Goal: Task Accomplishment & Management: Manage account settings

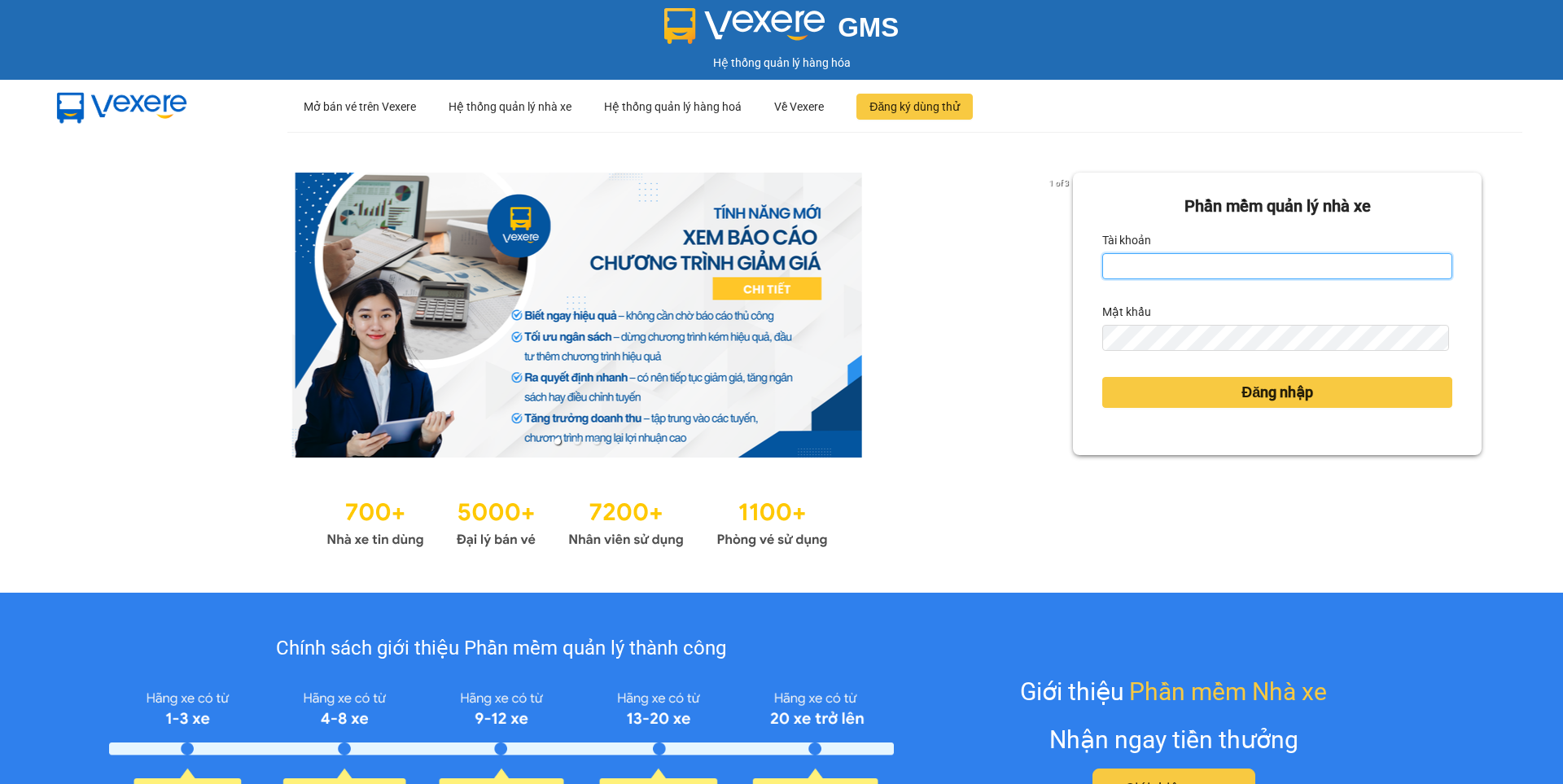
click at [1268, 271] on input "Tài khoản" at bounding box center [1277, 266] width 350 height 26
type input "nguyen1.beha"
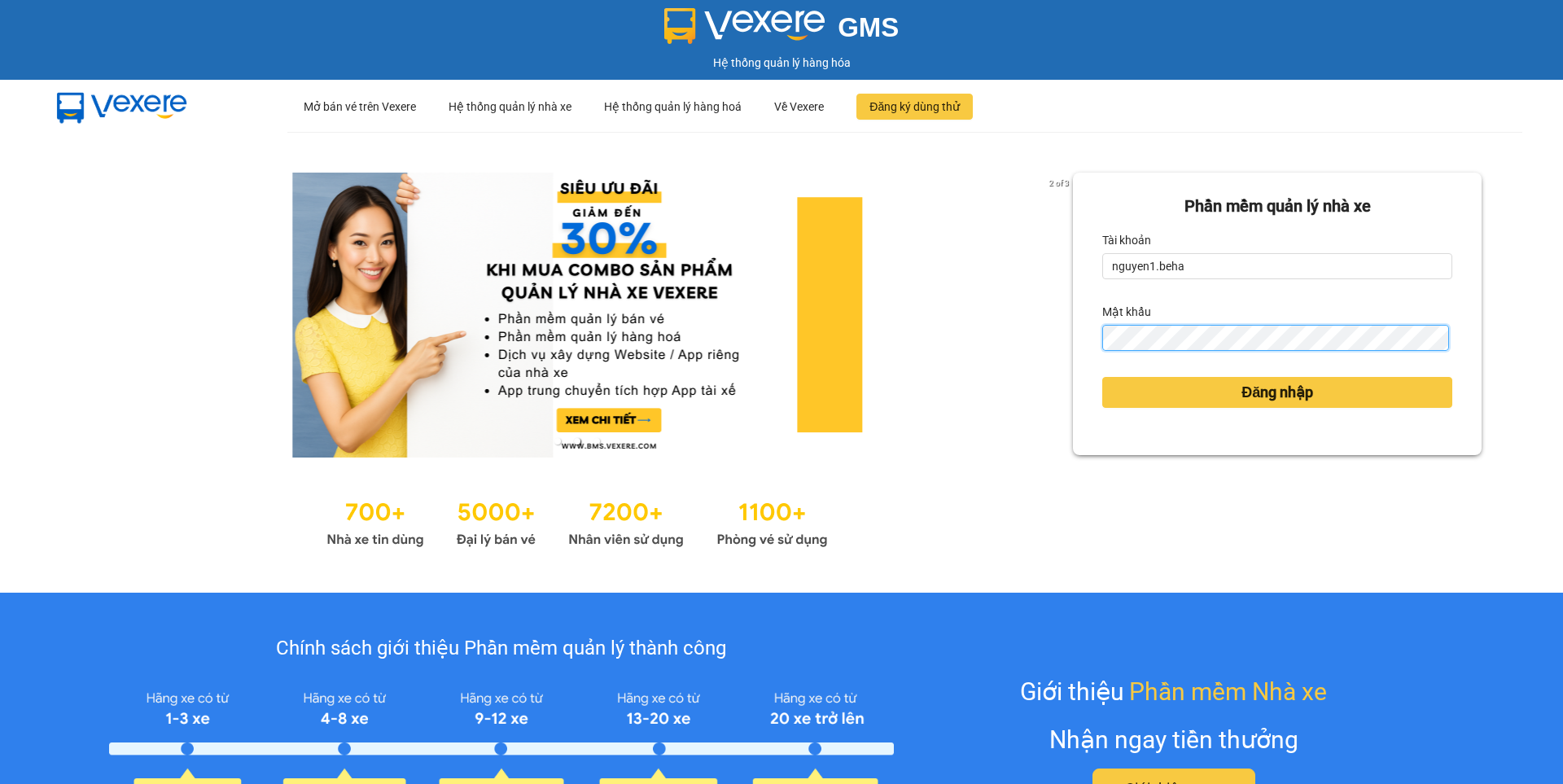
click at [1102, 377] on button "Đăng nhập" at bounding box center [1277, 392] width 350 height 31
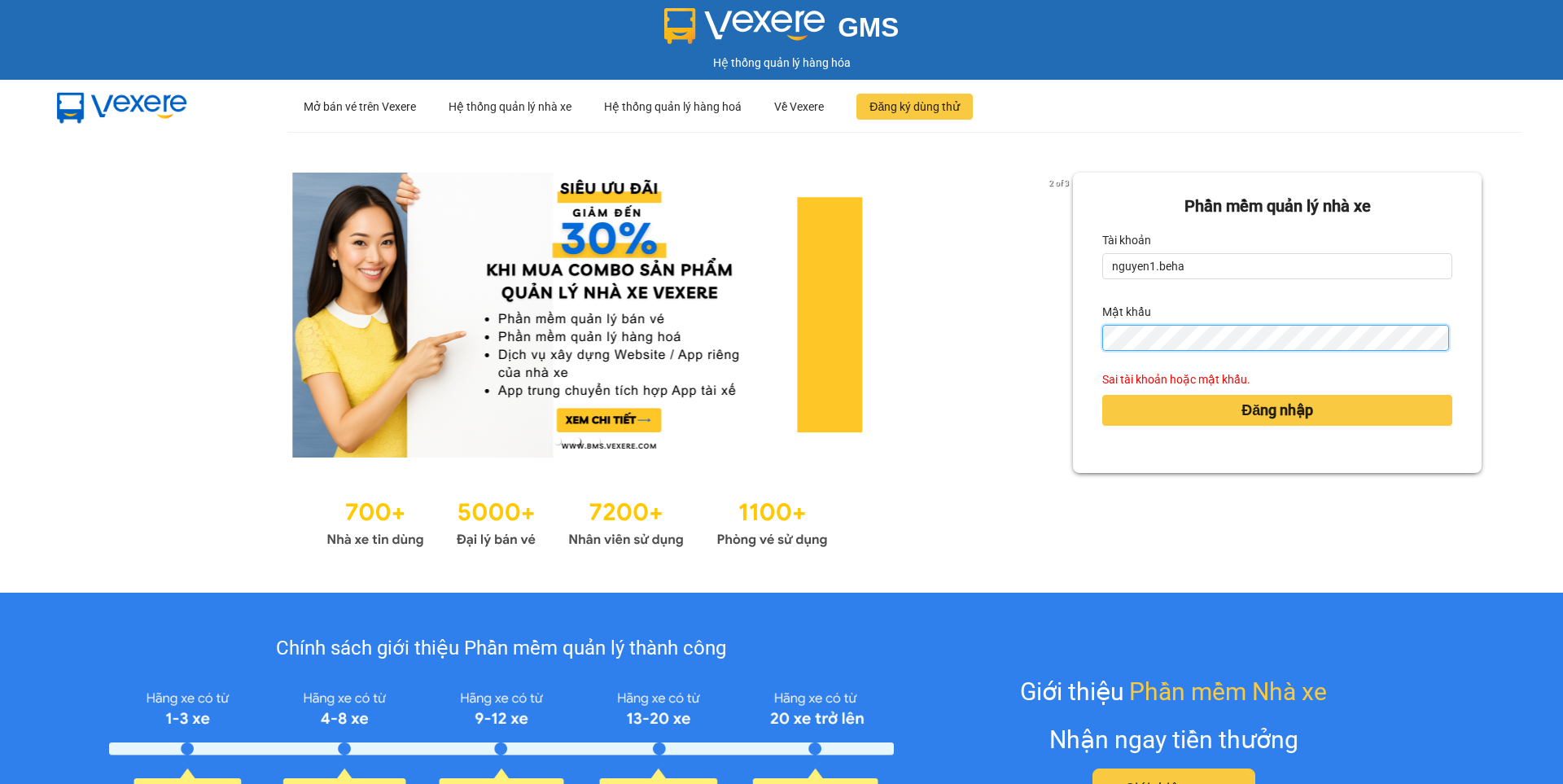
click at [1102, 394] on button "Đăng nhập" at bounding box center [1277, 410] width 350 height 31
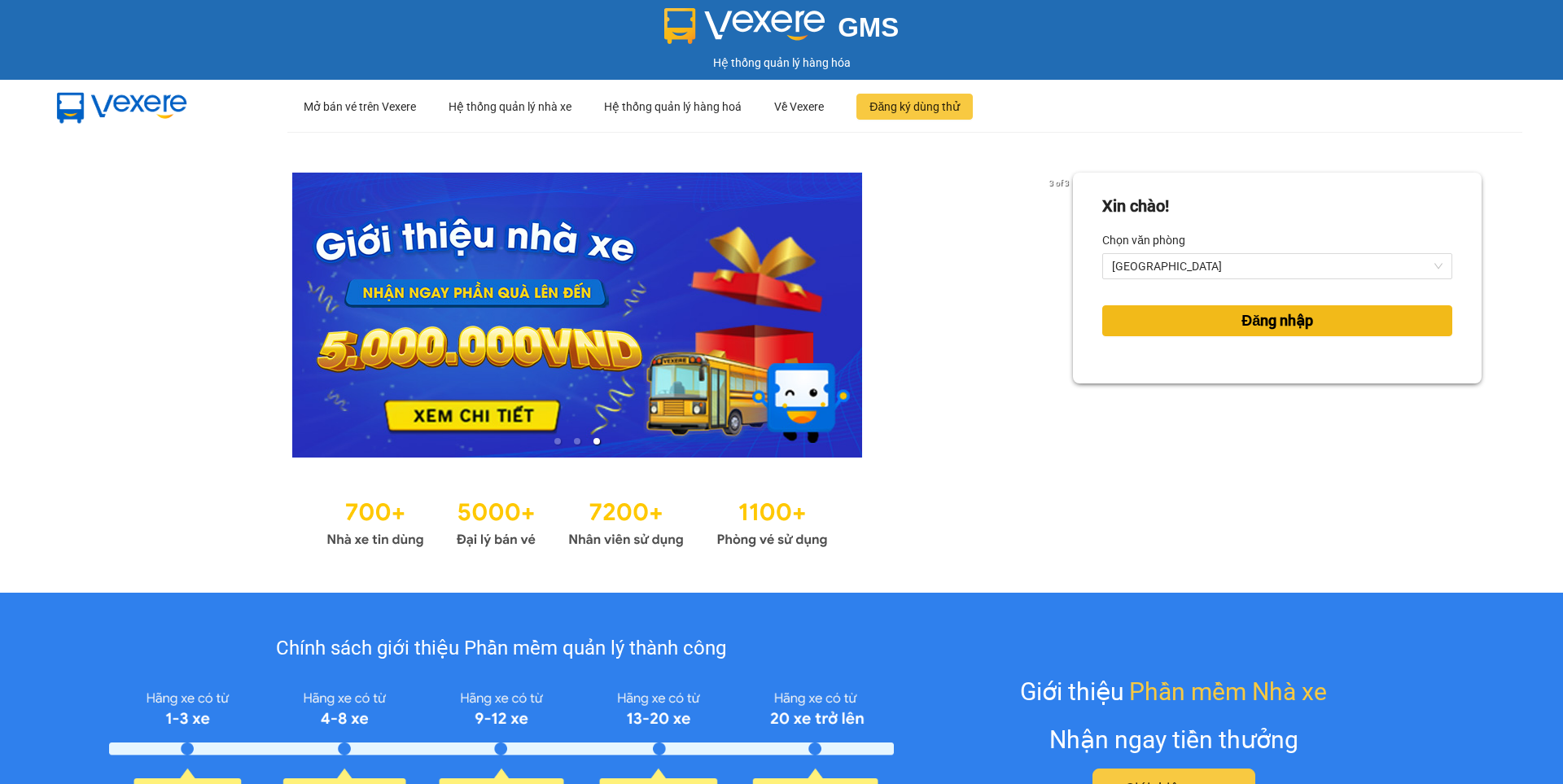
click at [1228, 319] on button "Đăng nhập" at bounding box center [1277, 321] width 350 height 31
